Goal: Information Seeking & Learning: Learn about a topic

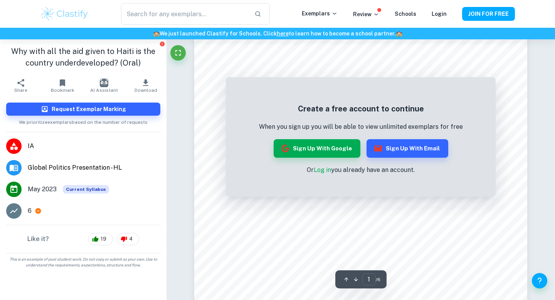
scroll to position [47, 0]
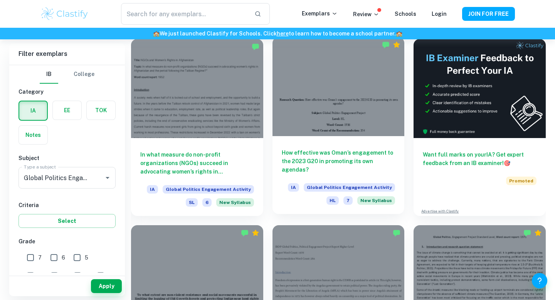
scroll to position [239, 0]
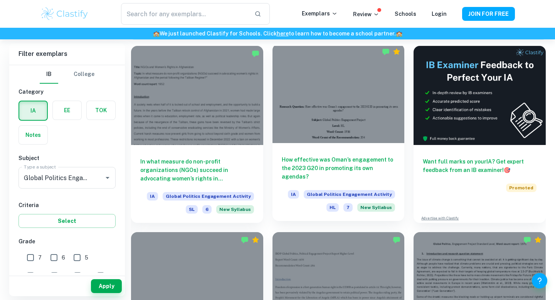
click at [325, 140] on div at bounding box center [338, 93] width 132 height 99
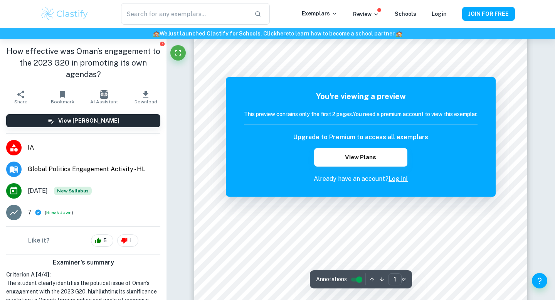
scroll to position [116, 0]
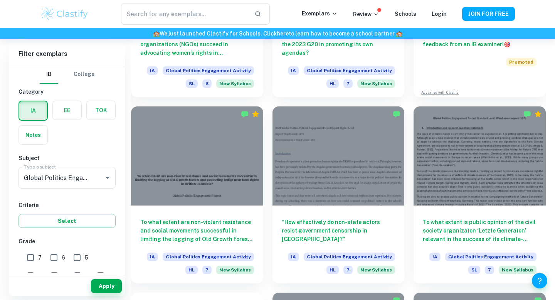
scroll to position [367, 0]
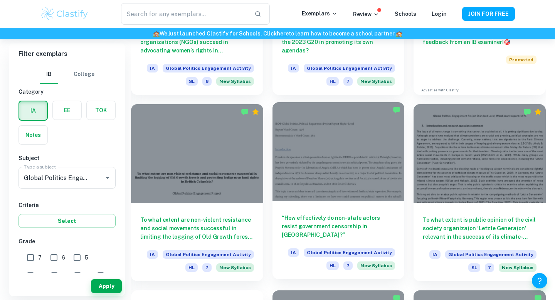
click at [326, 178] on div at bounding box center [338, 151] width 132 height 99
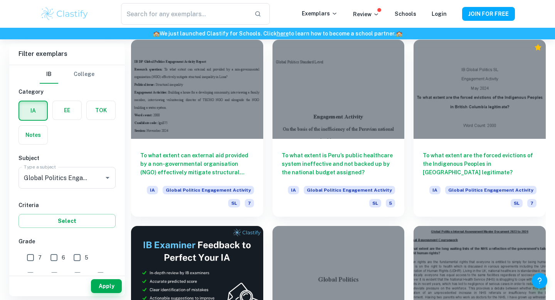
scroll to position [1174, 0]
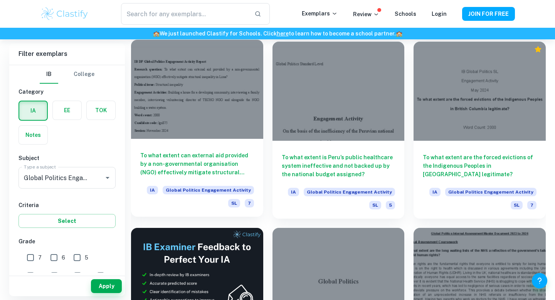
click at [216, 152] on h6 "To what extent can external aid provided by a non-governmental organisation (NG…" at bounding box center [197, 163] width 114 height 25
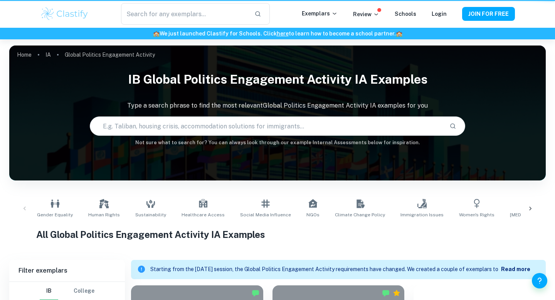
scroll to position [1174, 0]
